Goal: Check status: Check status

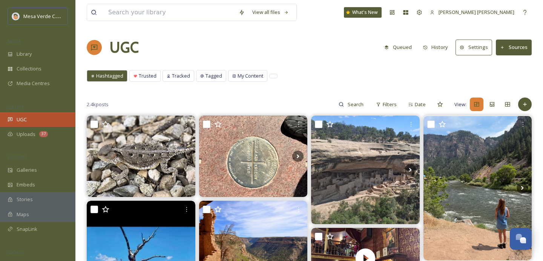
click at [33, 122] on div "UGC" at bounding box center [37, 119] width 75 height 15
click at [434, 50] on button "History" at bounding box center [435, 47] width 33 height 15
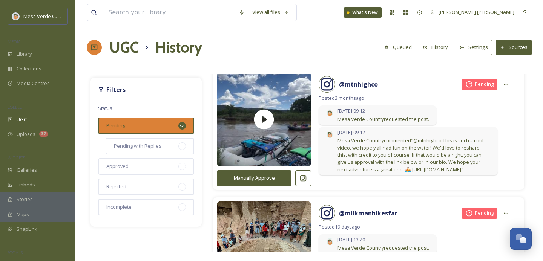
scroll to position [9, 0]
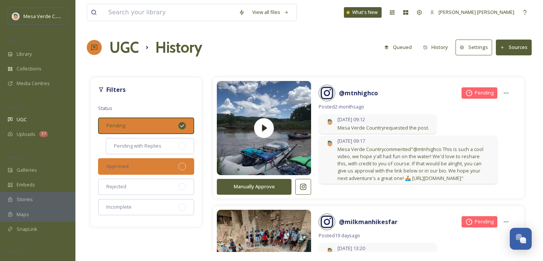
click at [133, 168] on div "Approved" at bounding box center [146, 166] width 96 height 17
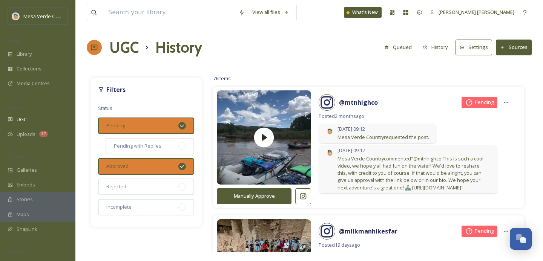
click at [180, 125] on icon at bounding box center [182, 126] width 6 height 6
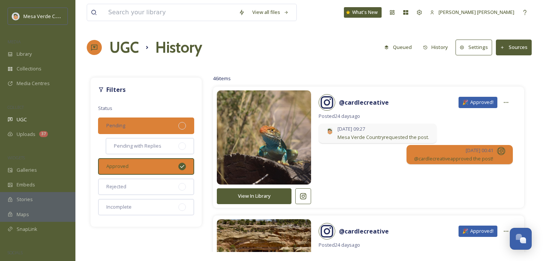
click at [150, 127] on div "Pending" at bounding box center [146, 126] width 96 height 17
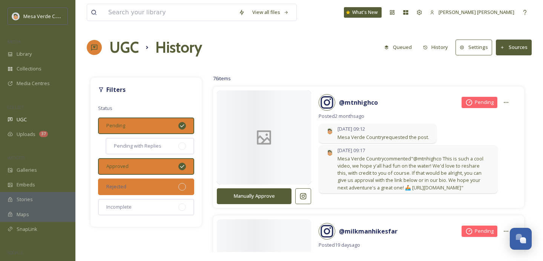
click at [144, 185] on div "Rejected" at bounding box center [146, 187] width 96 height 17
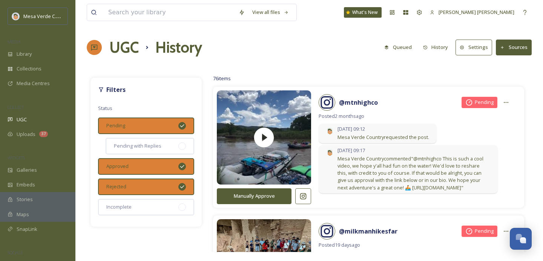
click at [179, 164] on icon at bounding box center [182, 167] width 6 height 6
click at [182, 124] on icon at bounding box center [182, 126] width 6 height 6
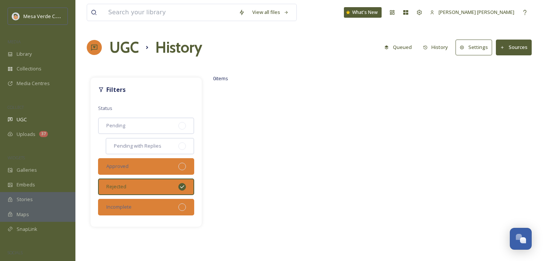
click at [180, 208] on div at bounding box center [182, 208] width 8 height 8
click at [181, 187] on icon at bounding box center [182, 187] width 6 height 6
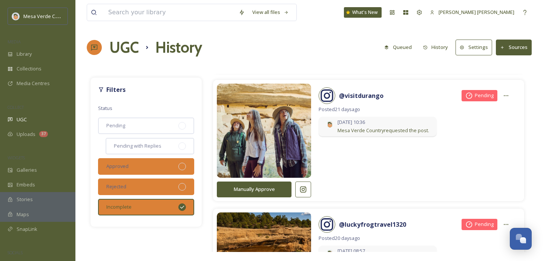
scroll to position [107, 0]
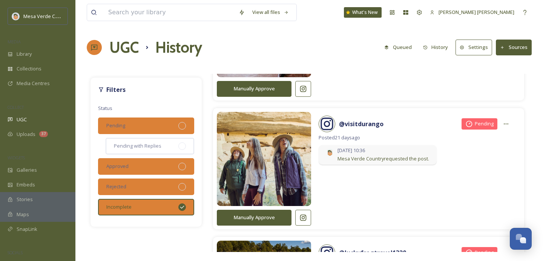
click at [156, 127] on div "Pending" at bounding box center [146, 126] width 96 height 17
